Goal: Transaction & Acquisition: Book appointment/travel/reservation

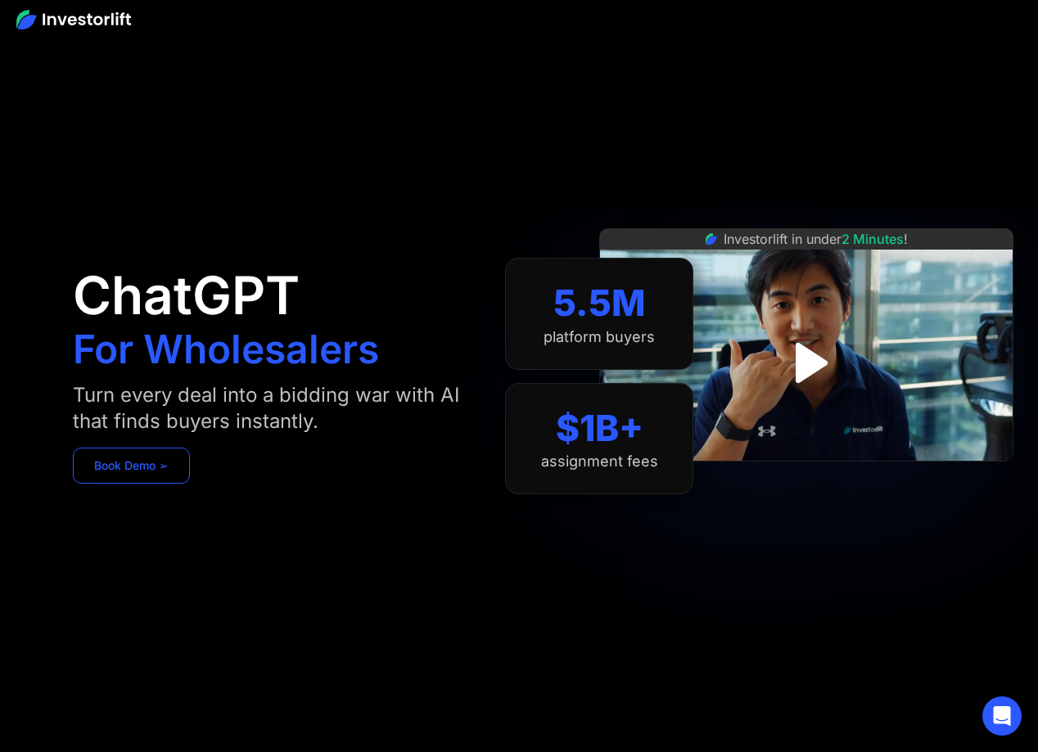
click at [126, 463] on link "Book Demo ➢" at bounding box center [131, 466] width 117 height 36
